Goal: Navigation & Orientation: Find specific page/section

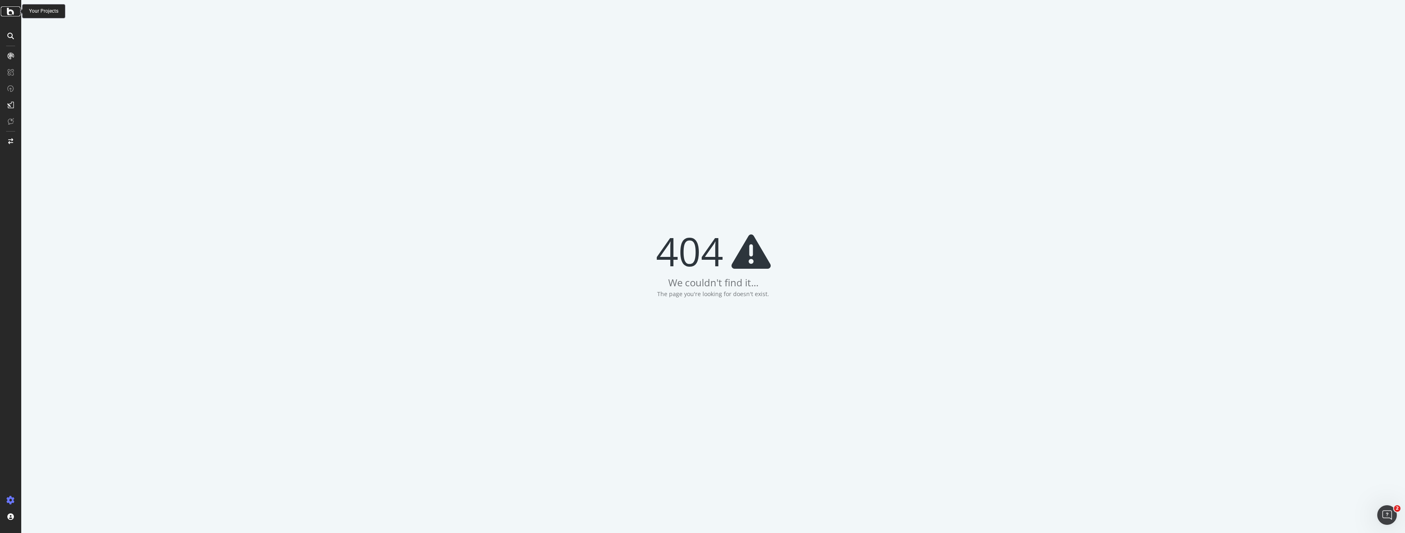
click at [9, 14] on icon at bounding box center [10, 12] width 7 height 10
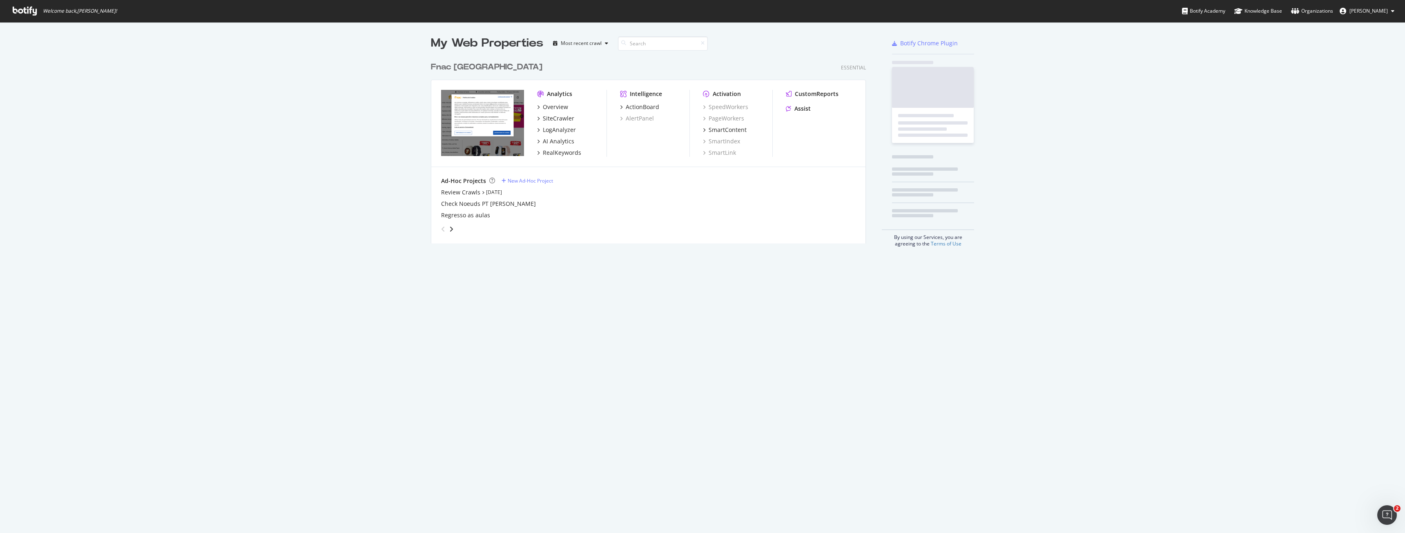
scroll to position [186, 435]
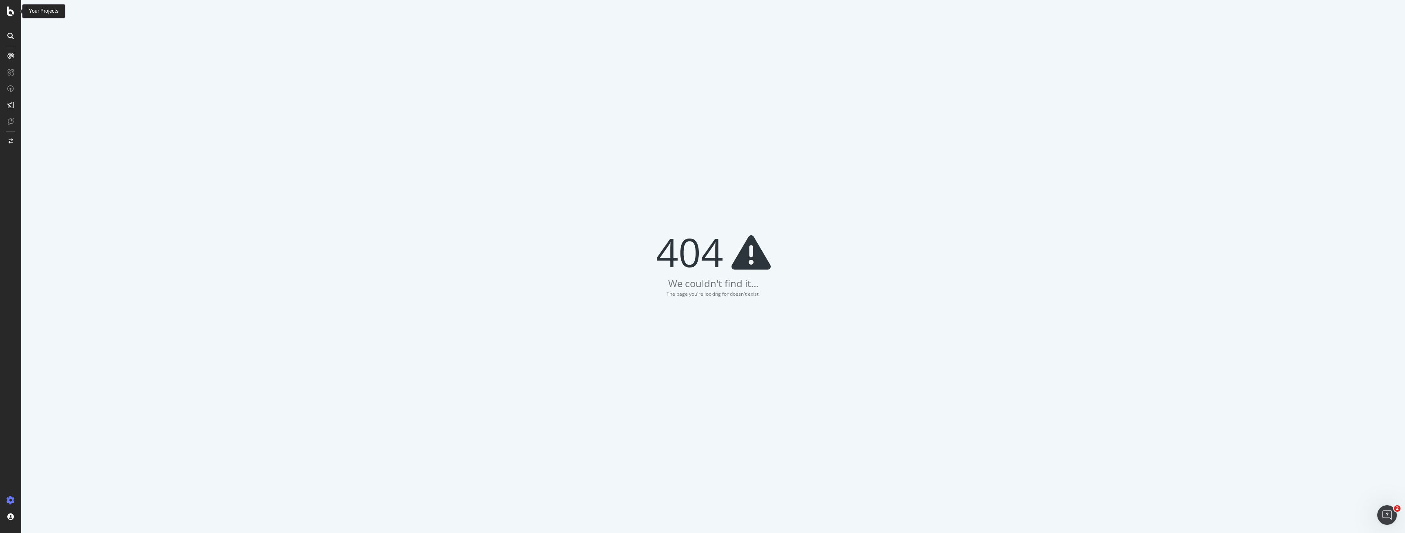
click at [11, 12] on icon at bounding box center [10, 12] width 7 height 10
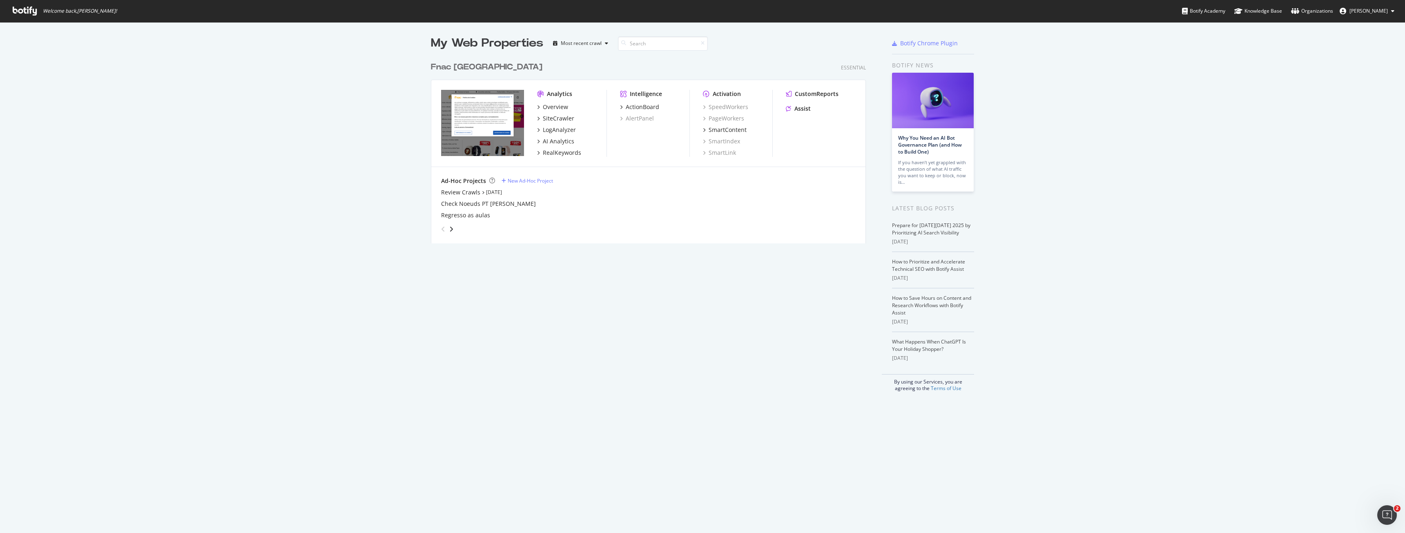
scroll to position [527, 1392]
